Goal: Task Accomplishment & Management: Manage account settings

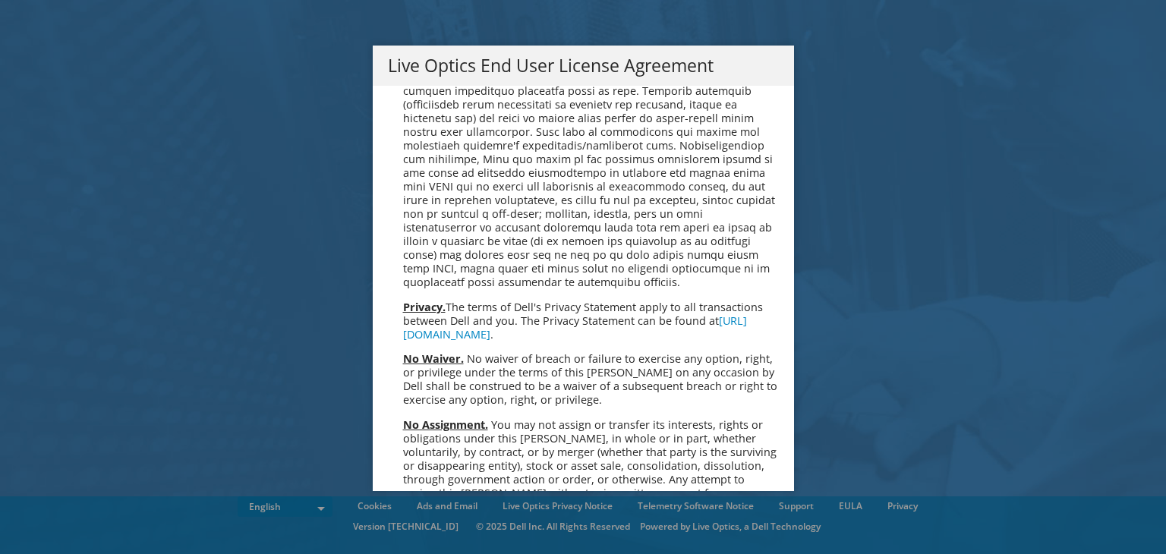
scroll to position [5739, 0]
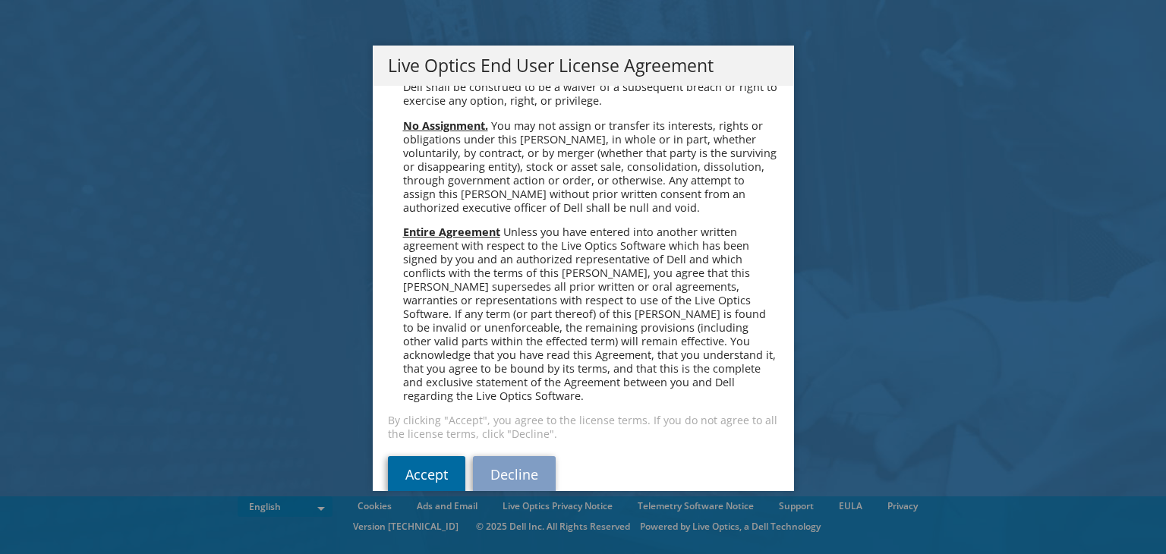
click at [422, 432] on link "Accept" at bounding box center [426, 474] width 77 height 36
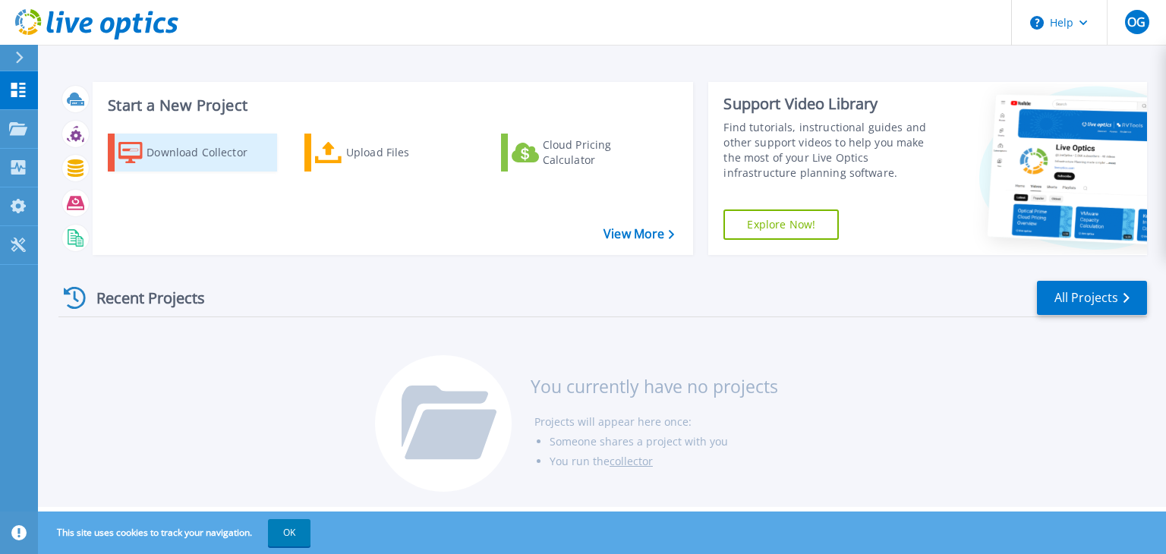
click at [182, 150] on div "Download Collector" at bounding box center [206, 152] width 121 height 30
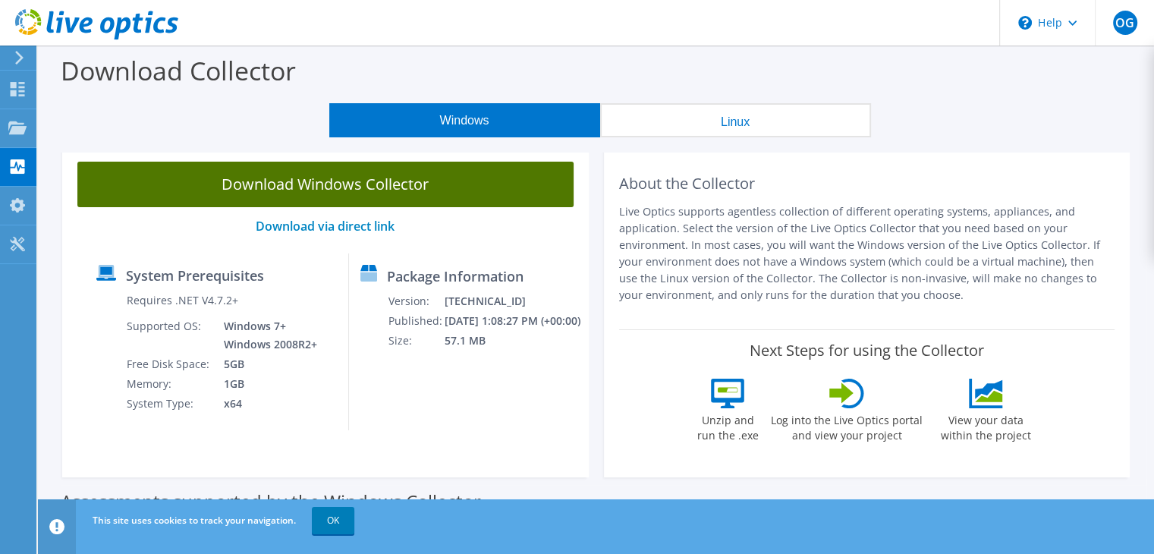
click at [382, 189] on link "Download Windows Collector" at bounding box center [325, 185] width 496 height 46
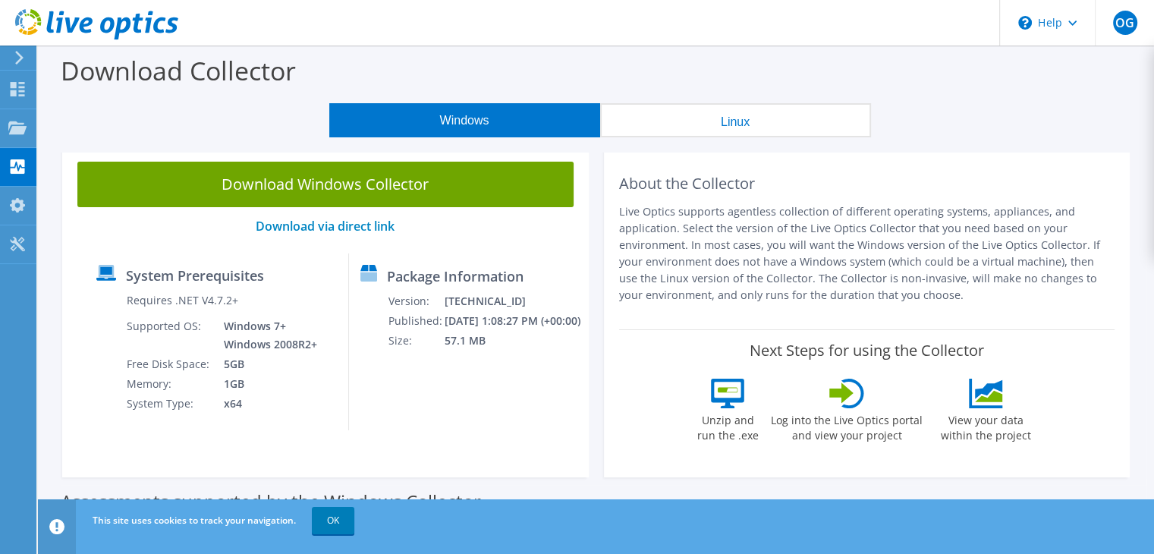
click at [747, 129] on button "Linux" at bounding box center [735, 120] width 271 height 34
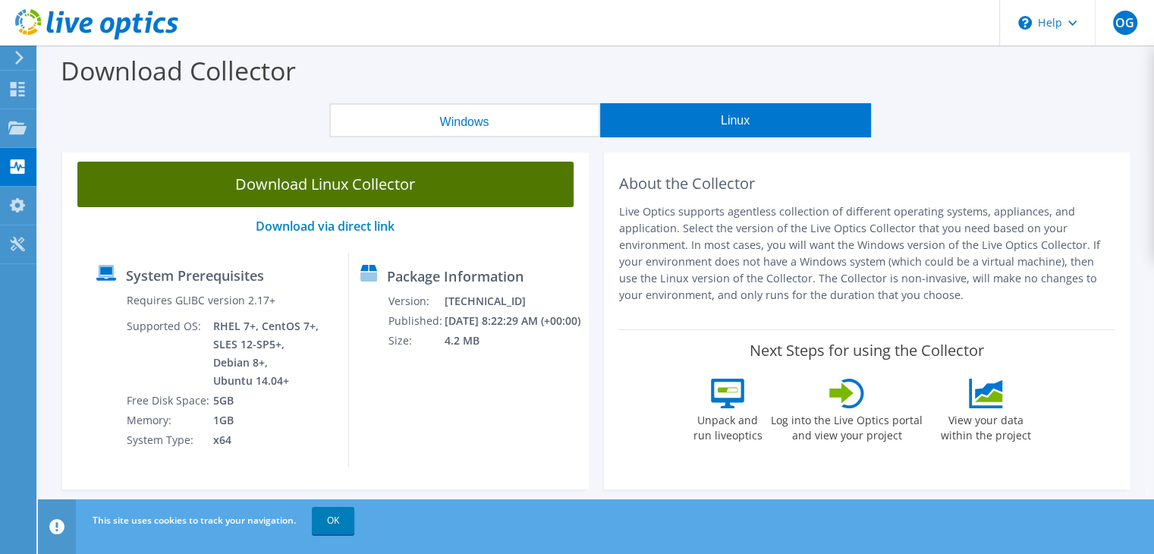
click at [344, 190] on link "Download Linux Collector" at bounding box center [325, 185] width 496 height 46
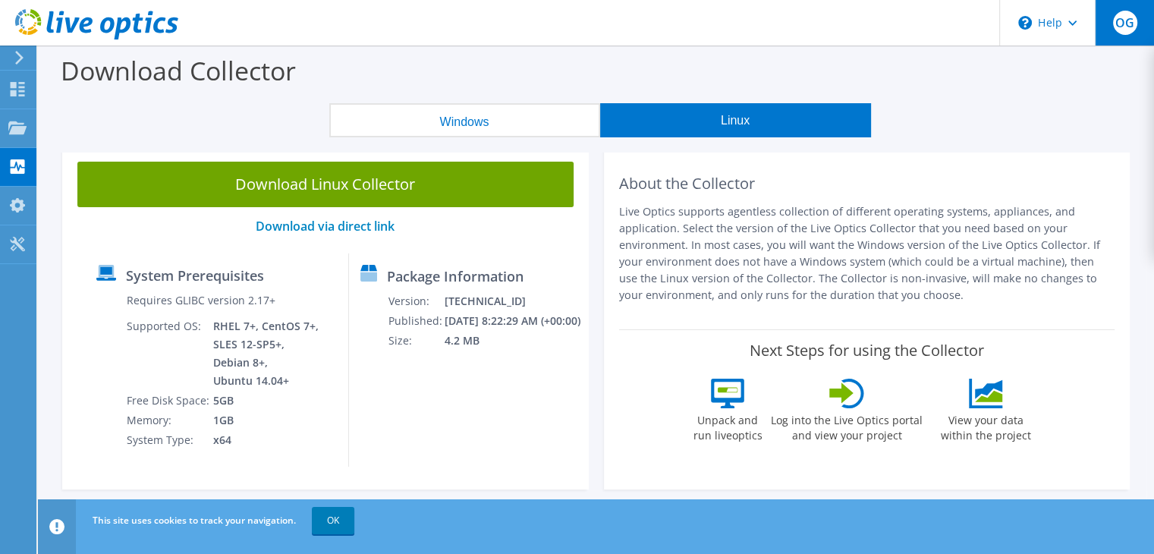
click at [1120, 21] on span "OG" at bounding box center [1125, 23] width 24 height 24
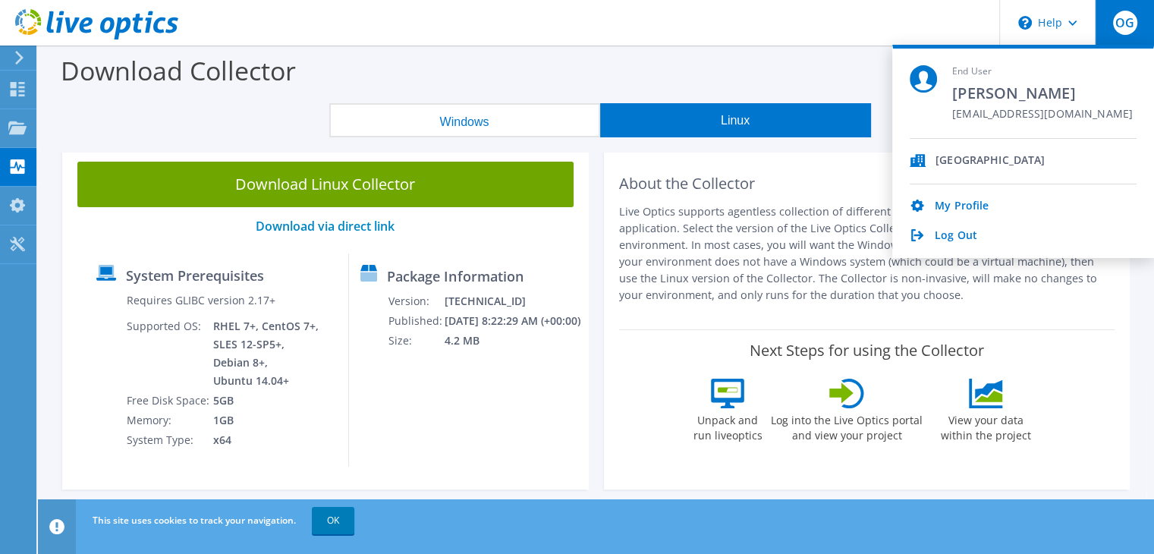
click at [662, 60] on div "Download Collector" at bounding box center [596, 75] width 1101 height 58
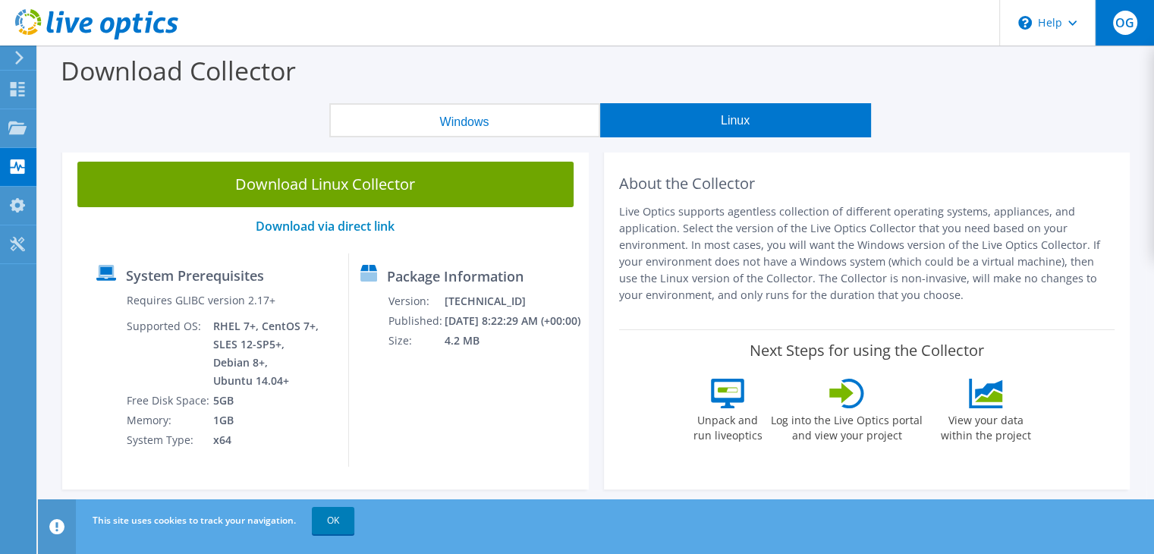
click at [1126, 28] on span "OG" at bounding box center [1125, 23] width 24 height 24
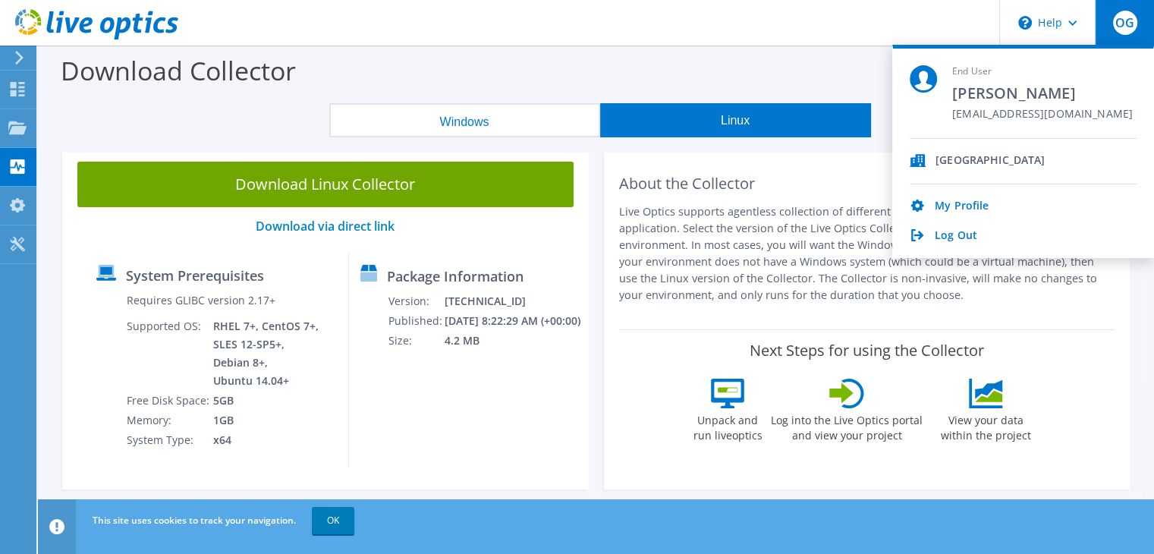
click at [533, 29] on header "OG End User Oguz Gulay oguz.gulay@ist.aero IGA Airport My Profile Log Out \n He…" at bounding box center [577, 23] width 1154 height 46
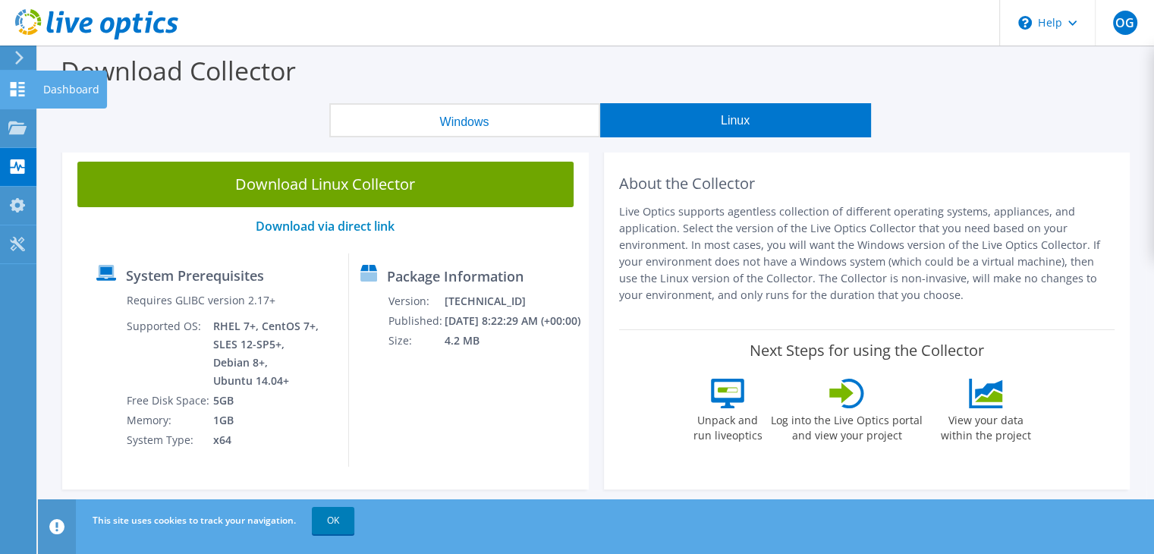
click at [19, 95] on use at bounding box center [18, 89] width 14 height 14
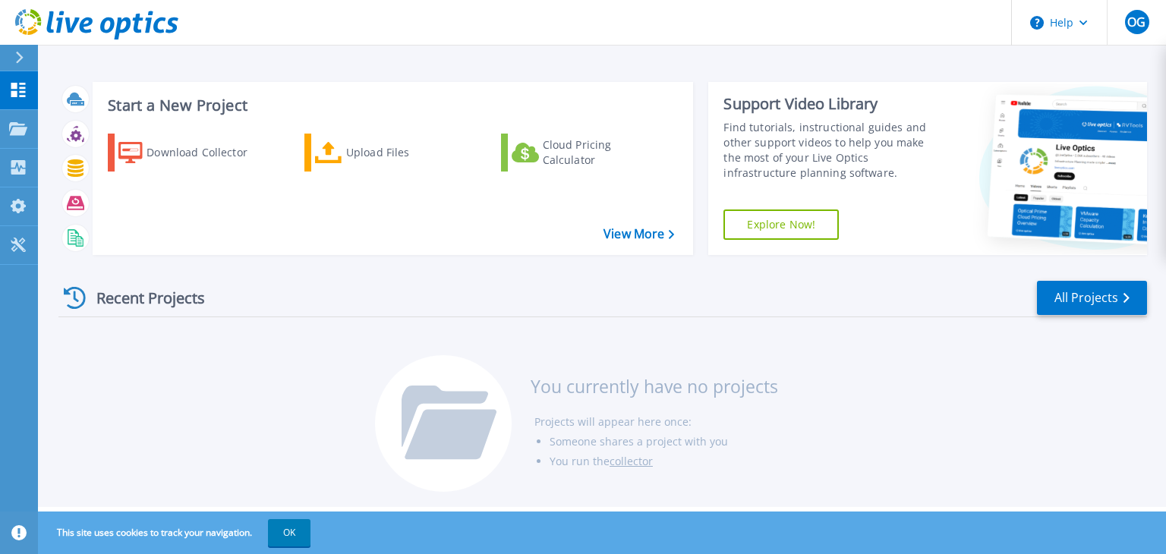
click at [786, 231] on link "Explore Now!" at bounding box center [780, 224] width 115 height 30
click at [77, 125] on p "Projects" at bounding box center [59, 129] width 40 height 39
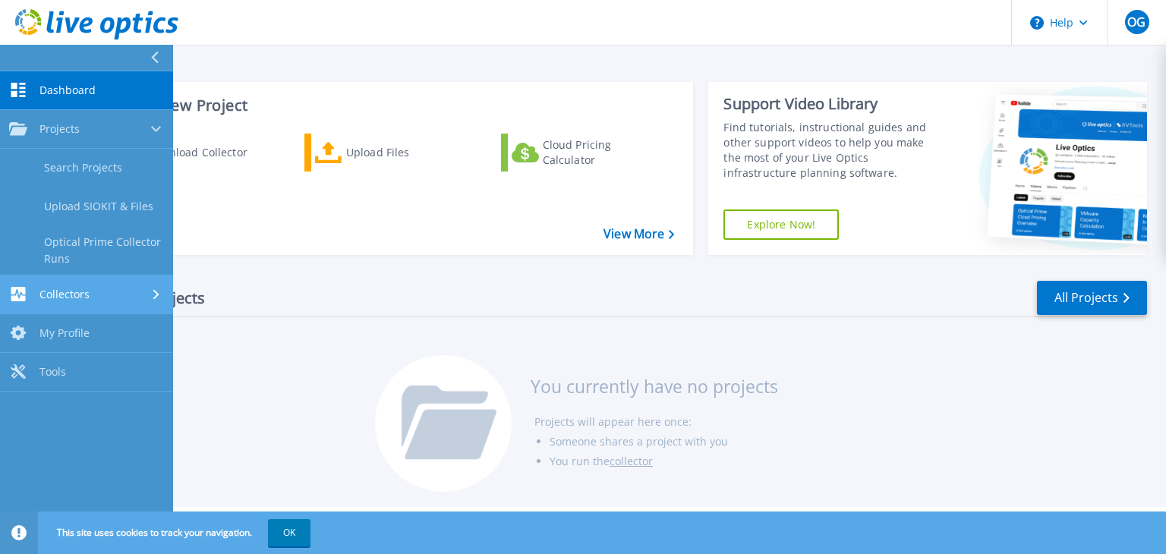
click at [62, 298] on span "Collectors" at bounding box center [64, 295] width 50 height 14
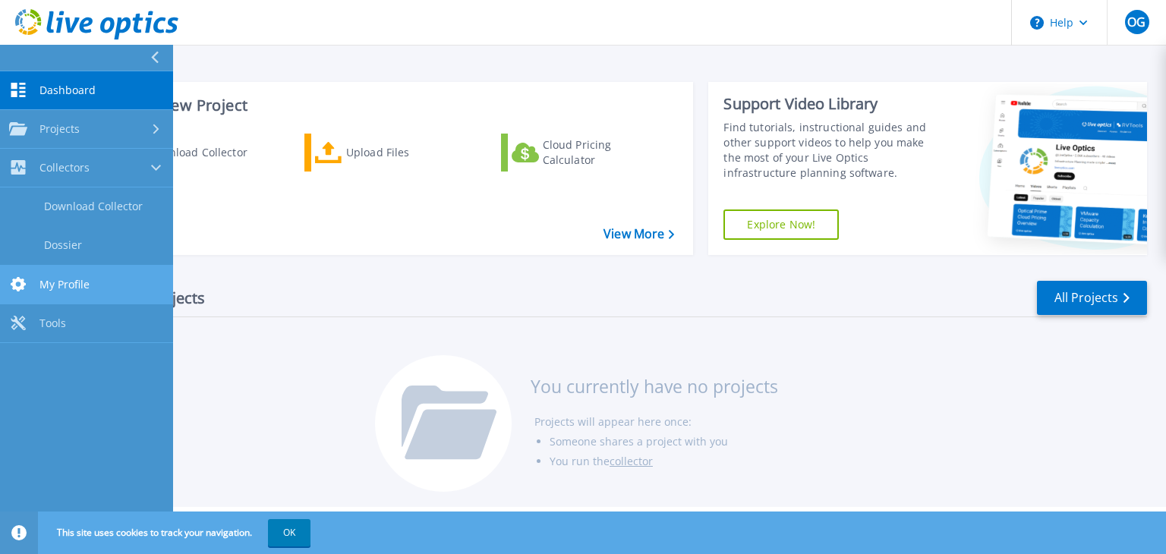
click at [76, 286] on span "My Profile" at bounding box center [64, 285] width 50 height 14
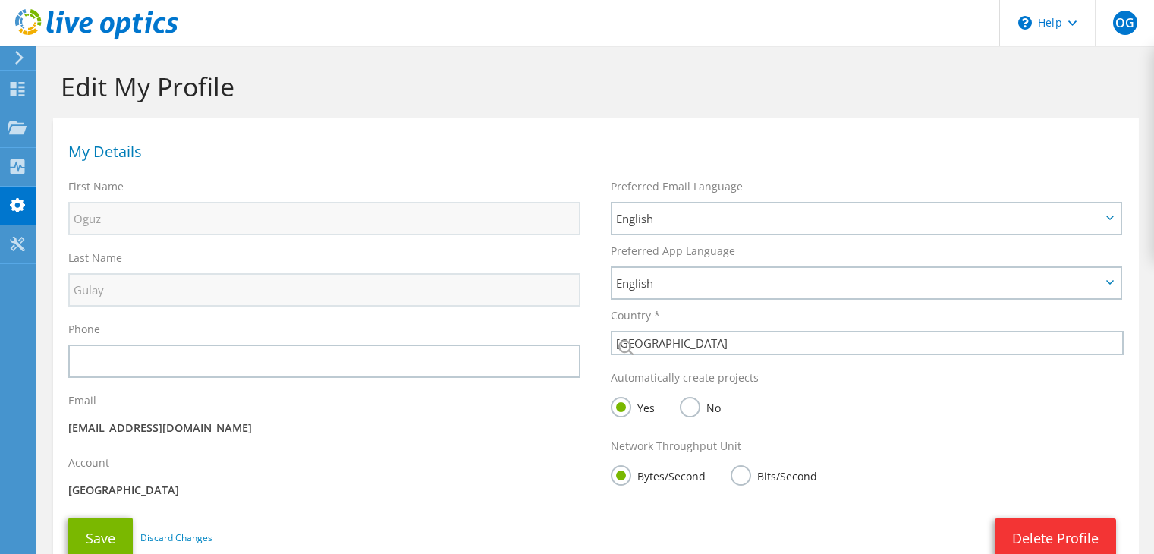
select select "217"
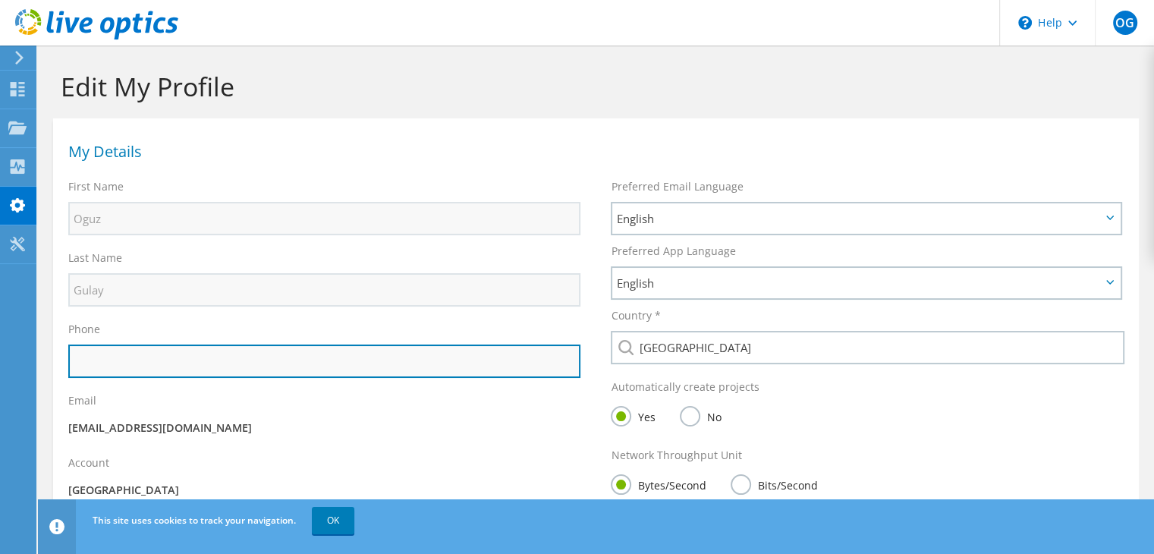
click at [150, 367] on input "text" at bounding box center [324, 361] width 512 height 33
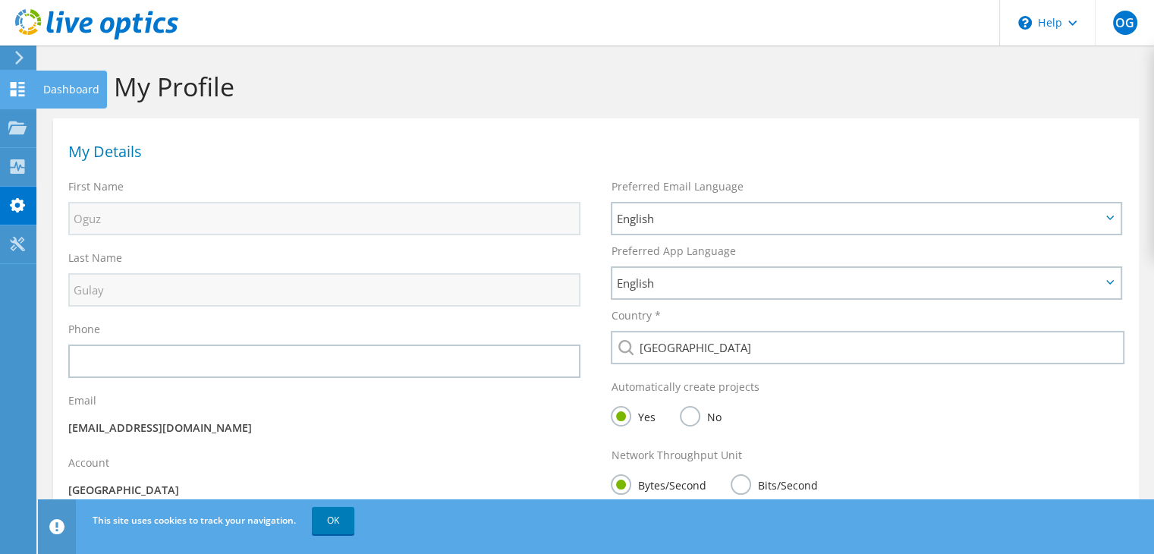
click at [14, 82] on use at bounding box center [18, 89] width 14 height 14
